Goal: Transaction & Acquisition: Obtain resource

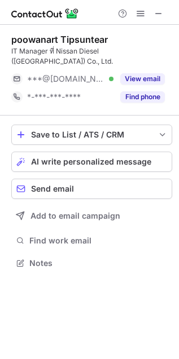
scroll to position [245, 179]
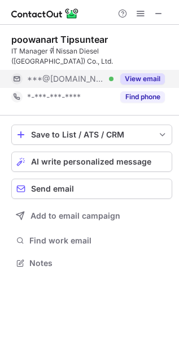
click at [139, 70] on div "View email" at bounding box center [138, 79] width 51 height 18
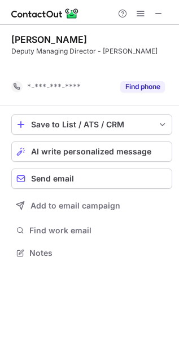
scroll to position [227, 179]
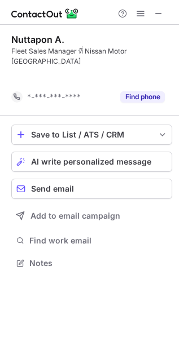
scroll to position [227, 179]
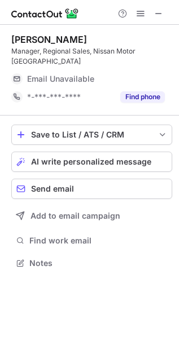
scroll to position [255, 179]
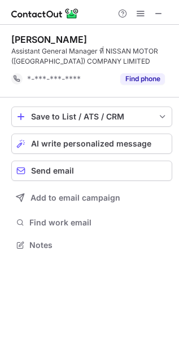
scroll to position [237, 179]
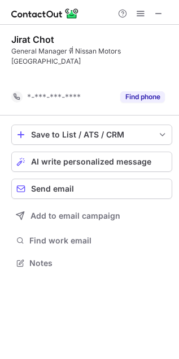
scroll to position [227, 179]
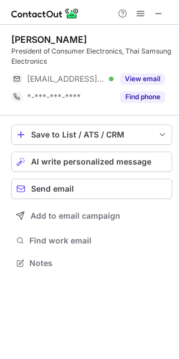
scroll to position [255, 179]
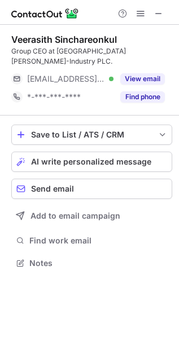
scroll to position [245, 179]
